Goal: Use online tool/utility: Utilize a website feature to perform a specific function

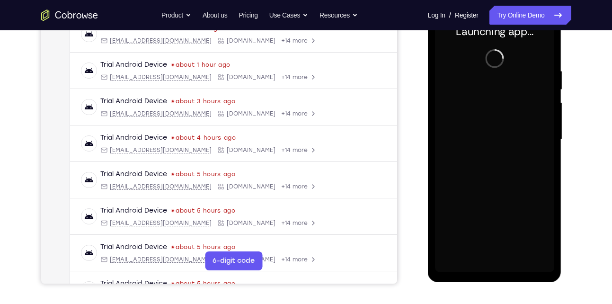
scroll to position [157, 0]
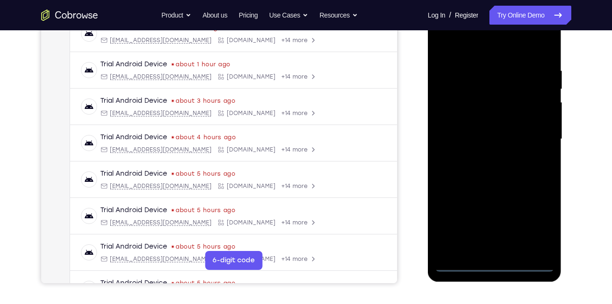
click at [495, 267] on div at bounding box center [494, 139] width 119 height 265
click at [544, 218] on div at bounding box center [494, 139] width 119 height 265
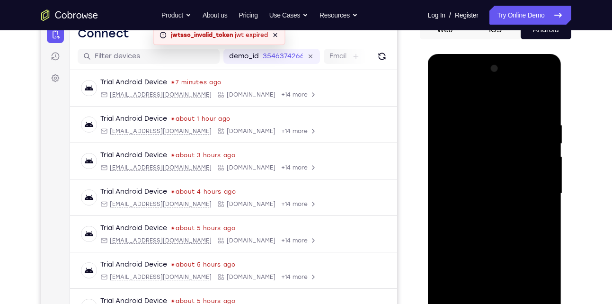
scroll to position [102, 0]
click at [495, 103] on div at bounding box center [494, 194] width 119 height 265
click at [533, 188] on div at bounding box center [494, 194] width 119 height 265
click at [487, 210] on div at bounding box center [494, 194] width 119 height 265
click at [505, 183] on div at bounding box center [494, 194] width 119 height 265
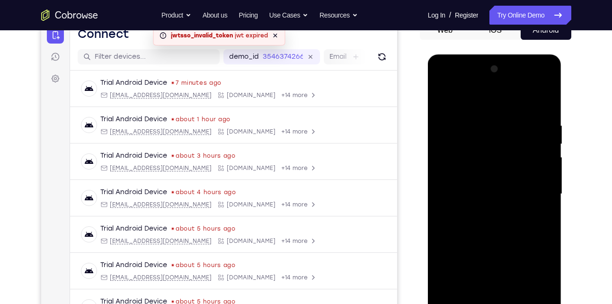
click at [505, 192] on div at bounding box center [494, 194] width 119 height 265
click at [491, 225] on div at bounding box center [494, 194] width 119 height 265
click at [500, 222] on div at bounding box center [494, 194] width 119 height 265
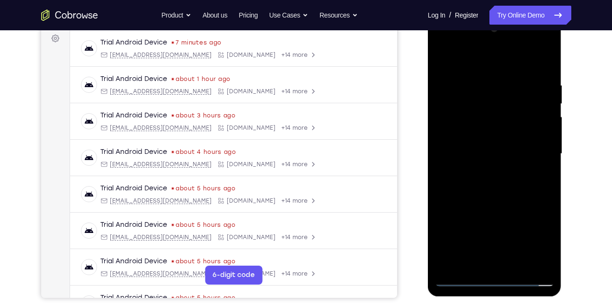
scroll to position [143, 0]
click at [545, 68] on div at bounding box center [494, 153] width 119 height 265
click at [520, 265] on div at bounding box center [494, 153] width 119 height 265
click at [493, 202] on div at bounding box center [494, 153] width 119 height 265
click at [494, 173] on div at bounding box center [494, 153] width 119 height 265
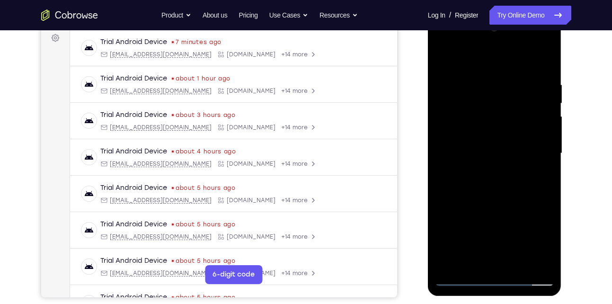
click at [473, 244] on div at bounding box center [494, 153] width 119 height 265
click at [447, 63] on div at bounding box center [494, 153] width 119 height 265
click at [543, 61] on div at bounding box center [494, 153] width 119 height 265
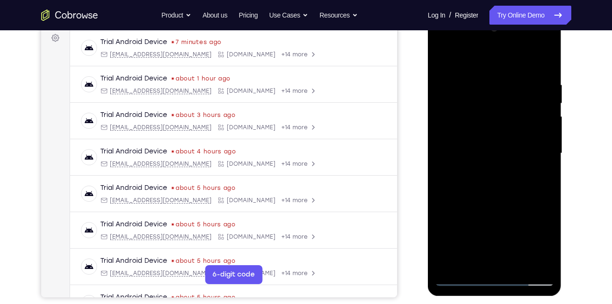
click at [547, 57] on div at bounding box center [494, 153] width 119 height 265
click at [480, 72] on div at bounding box center [494, 153] width 119 height 265
drag, startPoint x: 467, startPoint y: 205, endPoint x: 473, endPoint y: 113, distance: 91.6
click at [473, 113] on div at bounding box center [494, 153] width 119 height 265
drag, startPoint x: 479, startPoint y: 216, endPoint x: 487, endPoint y: 135, distance: 81.3
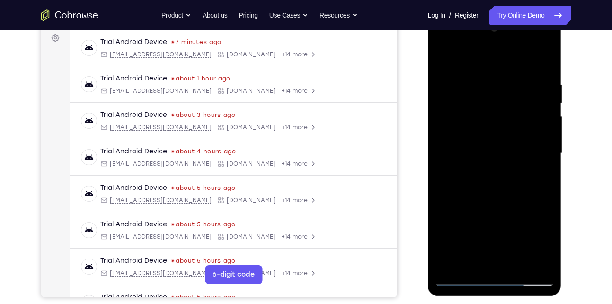
click at [487, 135] on div at bounding box center [494, 153] width 119 height 265
click at [537, 264] on div at bounding box center [494, 153] width 119 height 265
click at [454, 261] on div at bounding box center [494, 153] width 119 height 265
drag, startPoint x: 498, startPoint y: 187, endPoint x: 498, endPoint y: 146, distance: 40.7
click at [498, 146] on div at bounding box center [494, 153] width 119 height 265
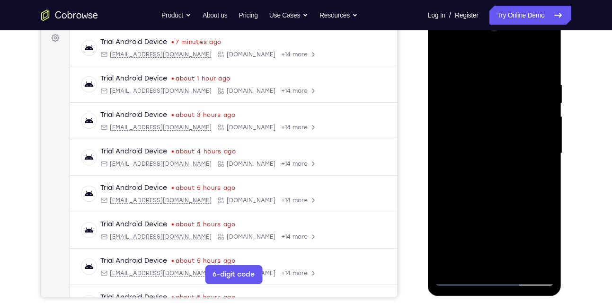
drag, startPoint x: 498, startPoint y: 146, endPoint x: 497, endPoint y: 78, distance: 68.7
click at [497, 78] on div at bounding box center [494, 153] width 119 height 265
click at [492, 108] on div at bounding box center [494, 153] width 119 height 265
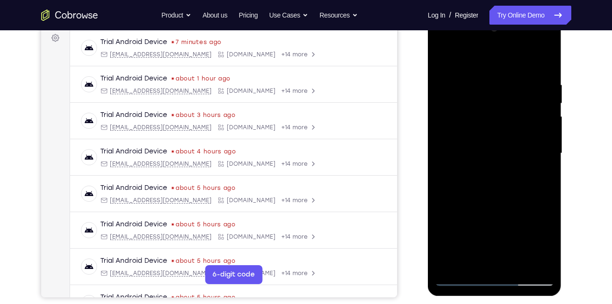
drag, startPoint x: 486, startPoint y: 189, endPoint x: 495, endPoint y: 90, distance: 100.3
click at [495, 90] on div at bounding box center [494, 153] width 119 height 265
drag, startPoint x: 499, startPoint y: 197, endPoint x: 505, endPoint y: 84, distance: 112.9
click at [505, 84] on div at bounding box center [494, 153] width 119 height 265
drag, startPoint x: 497, startPoint y: 199, endPoint x: 500, endPoint y: 90, distance: 109.0
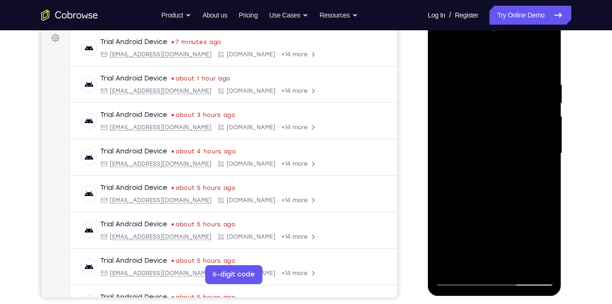
click at [500, 90] on div at bounding box center [494, 153] width 119 height 265
drag, startPoint x: 509, startPoint y: 214, endPoint x: 501, endPoint y: 101, distance: 113.0
click at [501, 101] on div at bounding box center [494, 153] width 119 height 265
drag, startPoint x: 501, startPoint y: 227, endPoint x: 501, endPoint y: 121, distance: 106.1
click at [501, 121] on div at bounding box center [494, 153] width 119 height 265
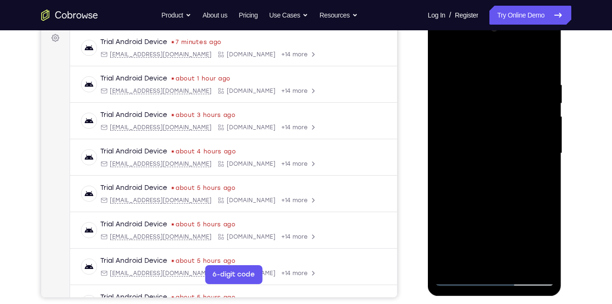
drag, startPoint x: 520, startPoint y: 191, endPoint x: 517, endPoint y: 154, distance: 37.6
click at [517, 154] on div at bounding box center [494, 153] width 119 height 265
drag, startPoint x: 501, startPoint y: 222, endPoint x: 490, endPoint y: 104, distance: 118.5
click at [490, 104] on div at bounding box center [494, 153] width 119 height 265
drag, startPoint x: 491, startPoint y: 210, endPoint x: 492, endPoint y: 138, distance: 72.0
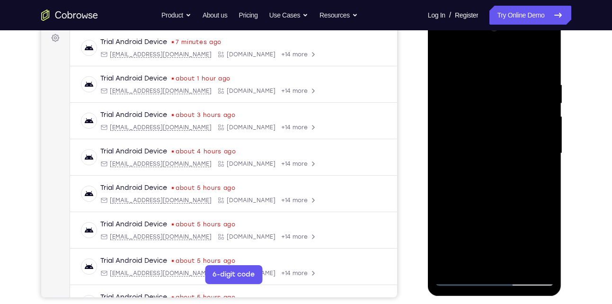
click at [492, 138] on div at bounding box center [494, 153] width 119 height 265
drag, startPoint x: 471, startPoint y: 225, endPoint x: 477, endPoint y: 134, distance: 91.6
click at [477, 134] on div at bounding box center [494, 153] width 119 height 265
drag, startPoint x: 475, startPoint y: 233, endPoint x: 475, endPoint y: 139, distance: 94.2
click at [475, 139] on div at bounding box center [494, 153] width 119 height 265
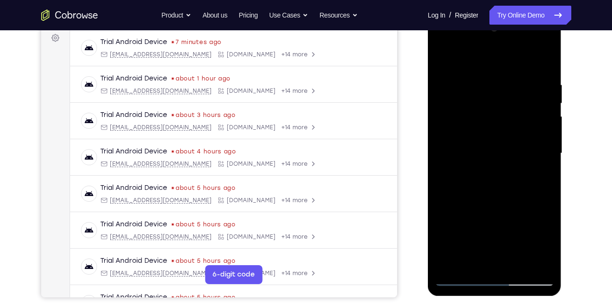
drag, startPoint x: 504, startPoint y: 214, endPoint x: 504, endPoint y: 156, distance: 57.3
click at [504, 156] on div at bounding box center [494, 153] width 119 height 265
drag, startPoint x: 493, startPoint y: 226, endPoint x: 491, endPoint y: 137, distance: 89.5
click at [491, 137] on div at bounding box center [494, 153] width 119 height 265
drag, startPoint x: 503, startPoint y: 213, endPoint x: 502, endPoint y: 132, distance: 81.5
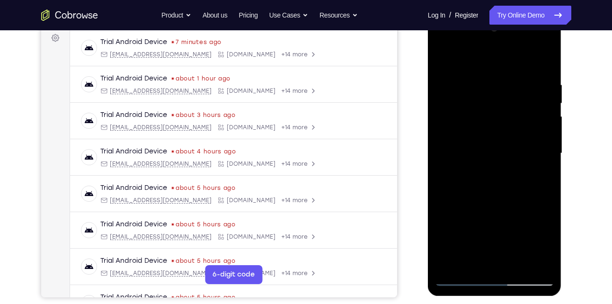
click at [502, 132] on div at bounding box center [494, 153] width 119 height 265
click at [453, 265] on div at bounding box center [494, 153] width 119 height 265
click at [481, 82] on div at bounding box center [494, 153] width 119 height 265
click at [540, 124] on div at bounding box center [494, 153] width 119 height 265
click at [529, 260] on div at bounding box center [494, 153] width 119 height 265
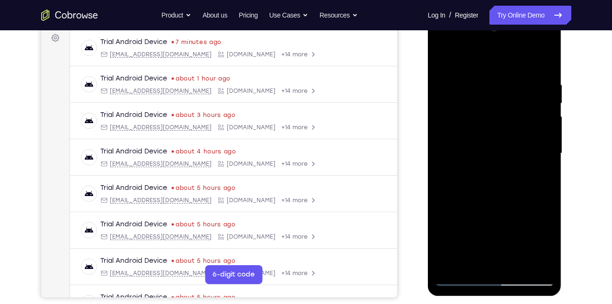
click at [540, 152] on div at bounding box center [494, 153] width 119 height 265
click at [535, 262] on div at bounding box center [494, 153] width 119 height 265
click at [541, 196] on div at bounding box center [494, 153] width 119 height 265
click at [529, 260] on div at bounding box center [494, 153] width 119 height 265
click at [531, 260] on div at bounding box center [494, 153] width 119 height 265
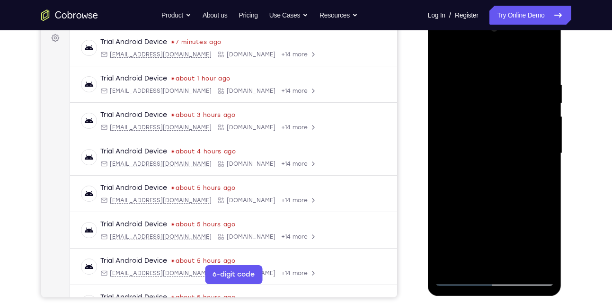
click at [542, 114] on div at bounding box center [494, 153] width 119 height 265
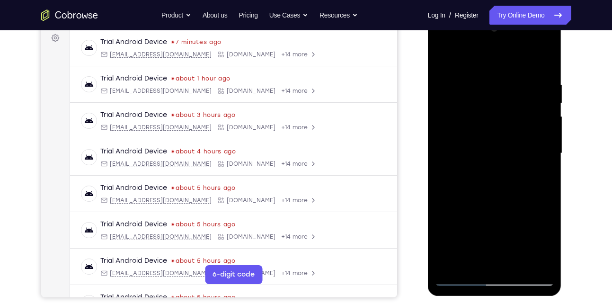
click at [542, 114] on div at bounding box center [494, 153] width 119 height 265
click at [506, 143] on div at bounding box center [494, 153] width 119 height 265
click at [543, 118] on div at bounding box center [494, 153] width 119 height 265
drag, startPoint x: 543, startPoint y: 118, endPoint x: 465, endPoint y: 134, distance: 79.7
click at [465, 134] on div at bounding box center [494, 153] width 119 height 265
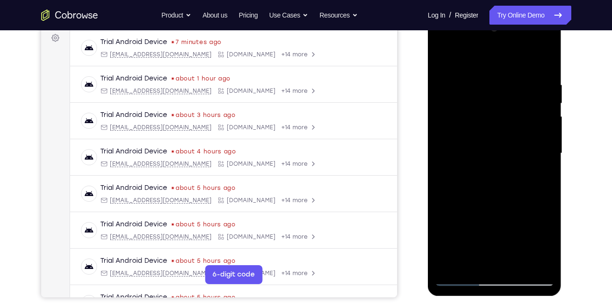
click at [515, 135] on div at bounding box center [494, 153] width 119 height 265
click at [533, 128] on div at bounding box center [494, 153] width 119 height 265
click at [544, 61] on div at bounding box center [494, 153] width 119 height 265
drag, startPoint x: 486, startPoint y: 87, endPoint x: 477, endPoint y: 200, distance: 114.0
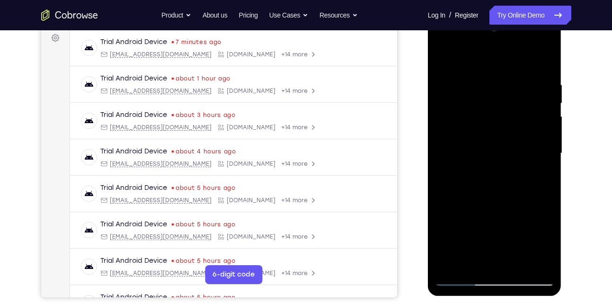
click at [477, 200] on div at bounding box center [494, 153] width 119 height 265
drag, startPoint x: 498, startPoint y: 95, endPoint x: 495, endPoint y: 201, distance: 106.6
click at [495, 201] on div at bounding box center [494, 153] width 119 height 265
click at [484, 85] on div at bounding box center [494, 153] width 119 height 265
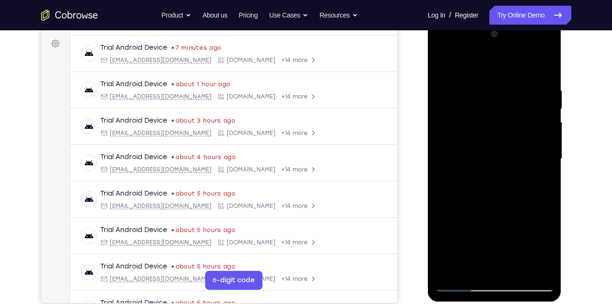
scroll to position [138, 0]
click at [544, 148] on div at bounding box center [494, 158] width 119 height 265
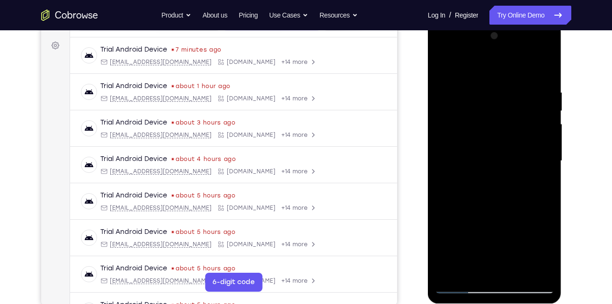
click at [538, 127] on div at bounding box center [494, 160] width 119 height 265
drag, startPoint x: 538, startPoint y: 127, endPoint x: 460, endPoint y: 137, distance: 78.8
click at [460, 137] on div at bounding box center [494, 160] width 119 height 265
drag, startPoint x: 548, startPoint y: 114, endPoint x: 476, endPoint y: 123, distance: 72.1
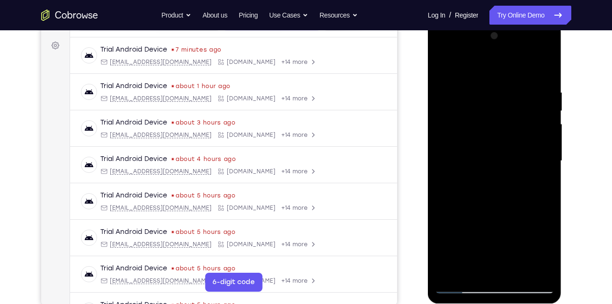
click at [476, 123] on div at bounding box center [494, 160] width 119 height 265
click at [532, 101] on div at bounding box center [494, 160] width 119 height 265
drag, startPoint x: 532, startPoint y: 101, endPoint x: 466, endPoint y: 112, distance: 67.3
click at [466, 112] on div at bounding box center [494, 160] width 119 height 265
drag, startPoint x: 538, startPoint y: 95, endPoint x: 463, endPoint y: 106, distance: 76.0
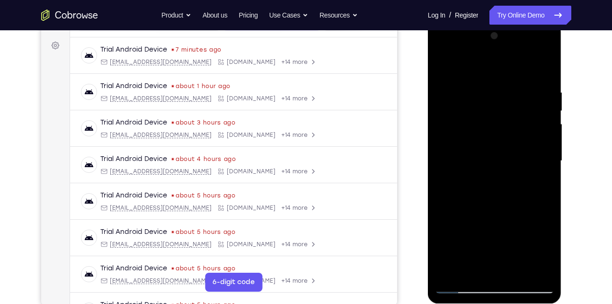
click at [463, 106] on div at bounding box center [494, 160] width 119 height 265
drag, startPoint x: 521, startPoint y: 143, endPoint x: 475, endPoint y: 141, distance: 46.9
click at [475, 141] on div at bounding box center [494, 160] width 119 height 265
click at [546, 71] on div at bounding box center [494, 160] width 119 height 265
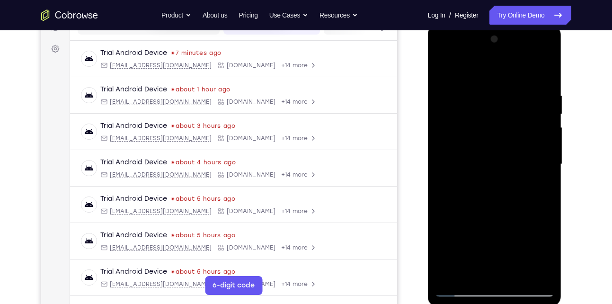
scroll to position [125, 0]
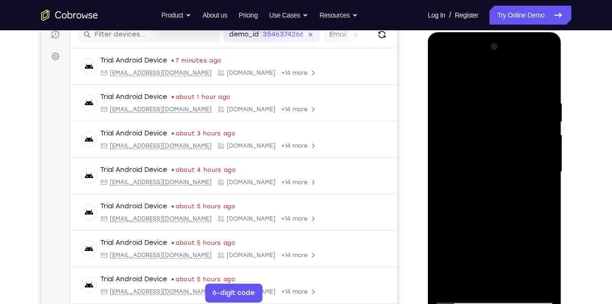
drag, startPoint x: 513, startPoint y: 100, endPoint x: 445, endPoint y: 106, distance: 68.9
click at [445, 106] on div at bounding box center [494, 171] width 119 height 265
drag, startPoint x: 524, startPoint y: 99, endPoint x: 457, endPoint y: 104, distance: 67.4
click at [457, 104] on div at bounding box center [494, 171] width 119 height 265
click at [505, 97] on div at bounding box center [494, 171] width 119 height 265
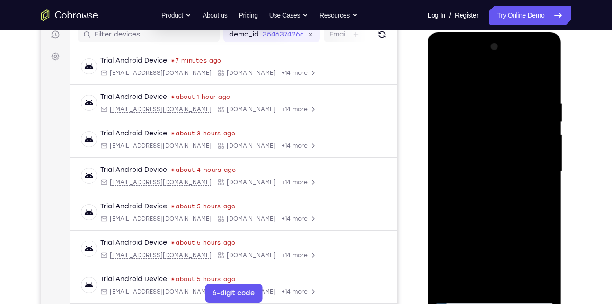
click at [530, 107] on div at bounding box center [494, 171] width 119 height 265
click at [546, 82] on div at bounding box center [494, 171] width 119 height 265
drag, startPoint x: 490, startPoint y: 101, endPoint x: 476, endPoint y: 209, distance: 108.8
click at [476, 209] on div at bounding box center [494, 171] width 119 height 265
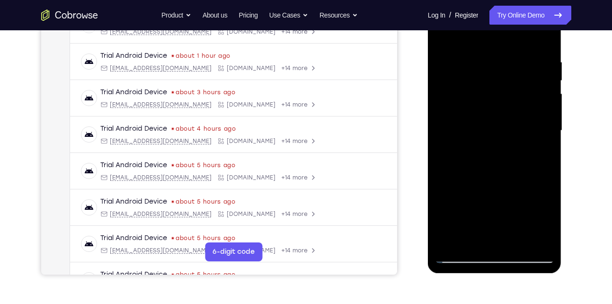
scroll to position [166, 0]
click at [472, 244] on div at bounding box center [494, 130] width 119 height 265
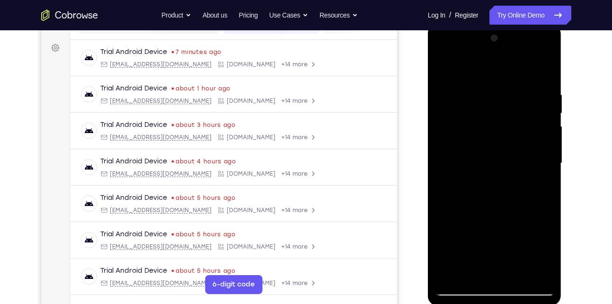
scroll to position [131, 0]
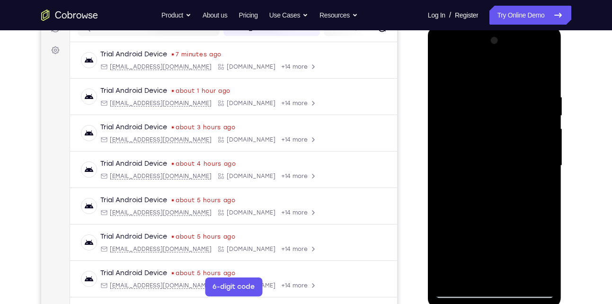
click at [518, 274] on div at bounding box center [494, 165] width 119 height 265
